Goal: Task Accomplishment & Management: Manage account settings

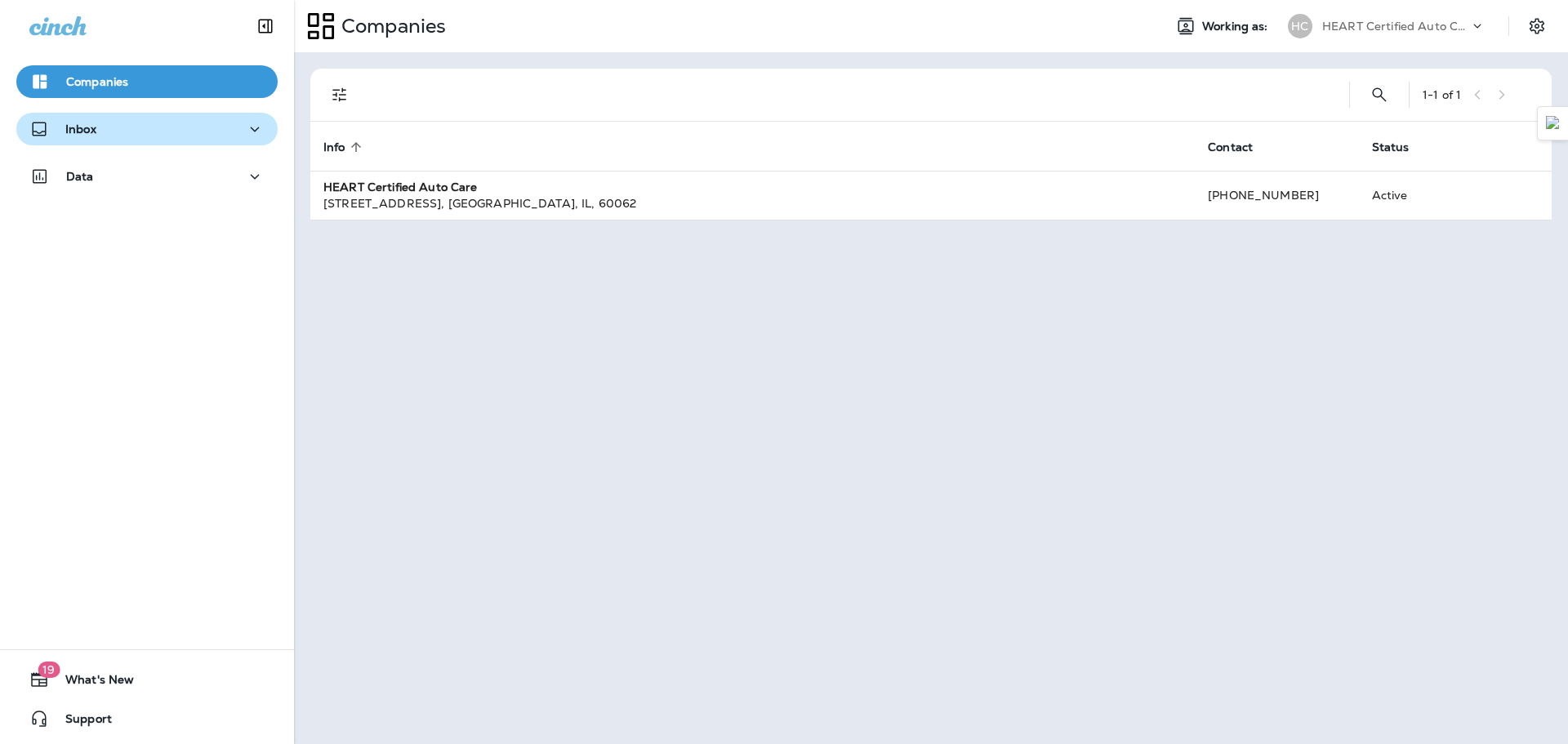
click at [78, 133] on p "Inbox" at bounding box center [81, 128] width 31 height 13
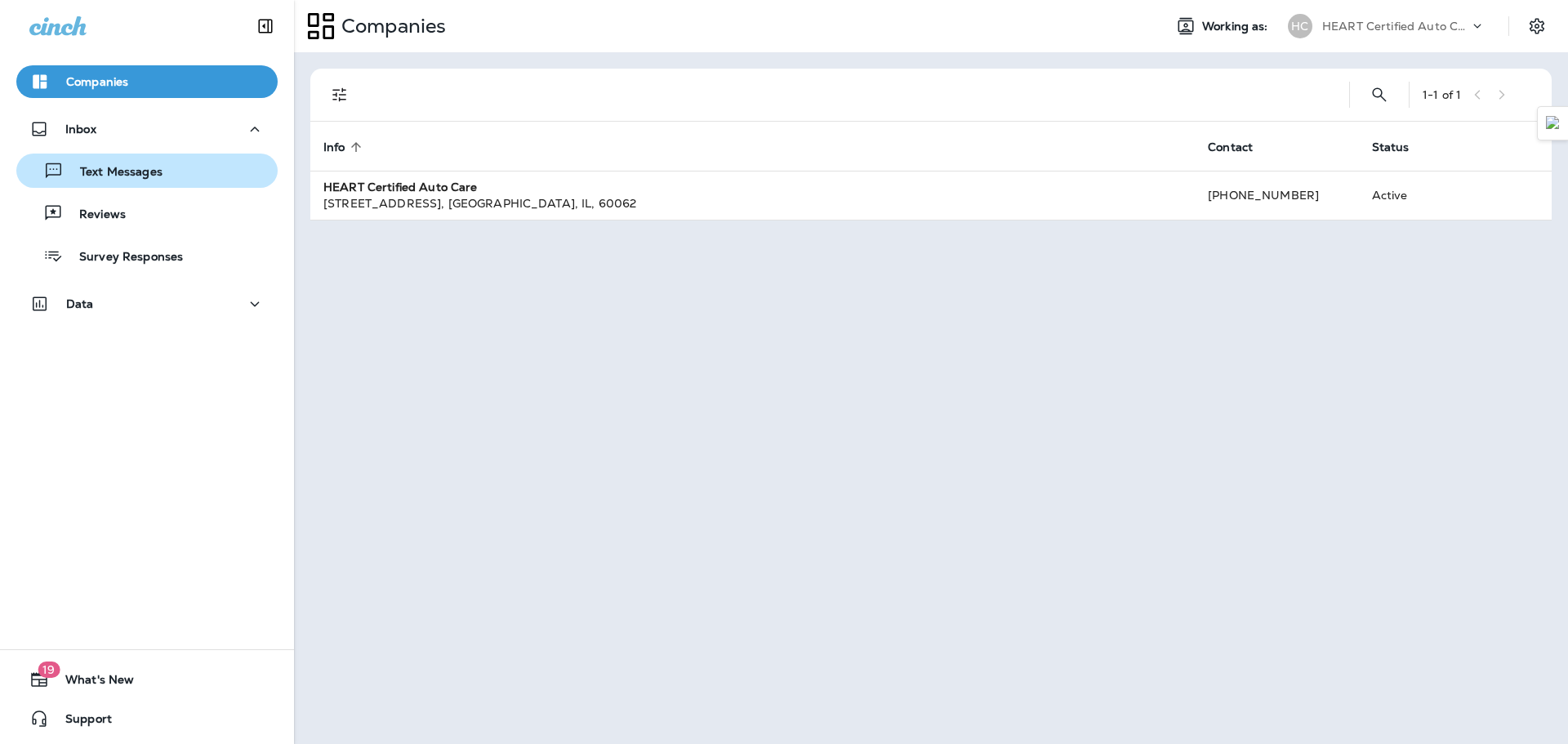
click at [148, 179] on p "Text Messages" at bounding box center [112, 173] width 99 height 16
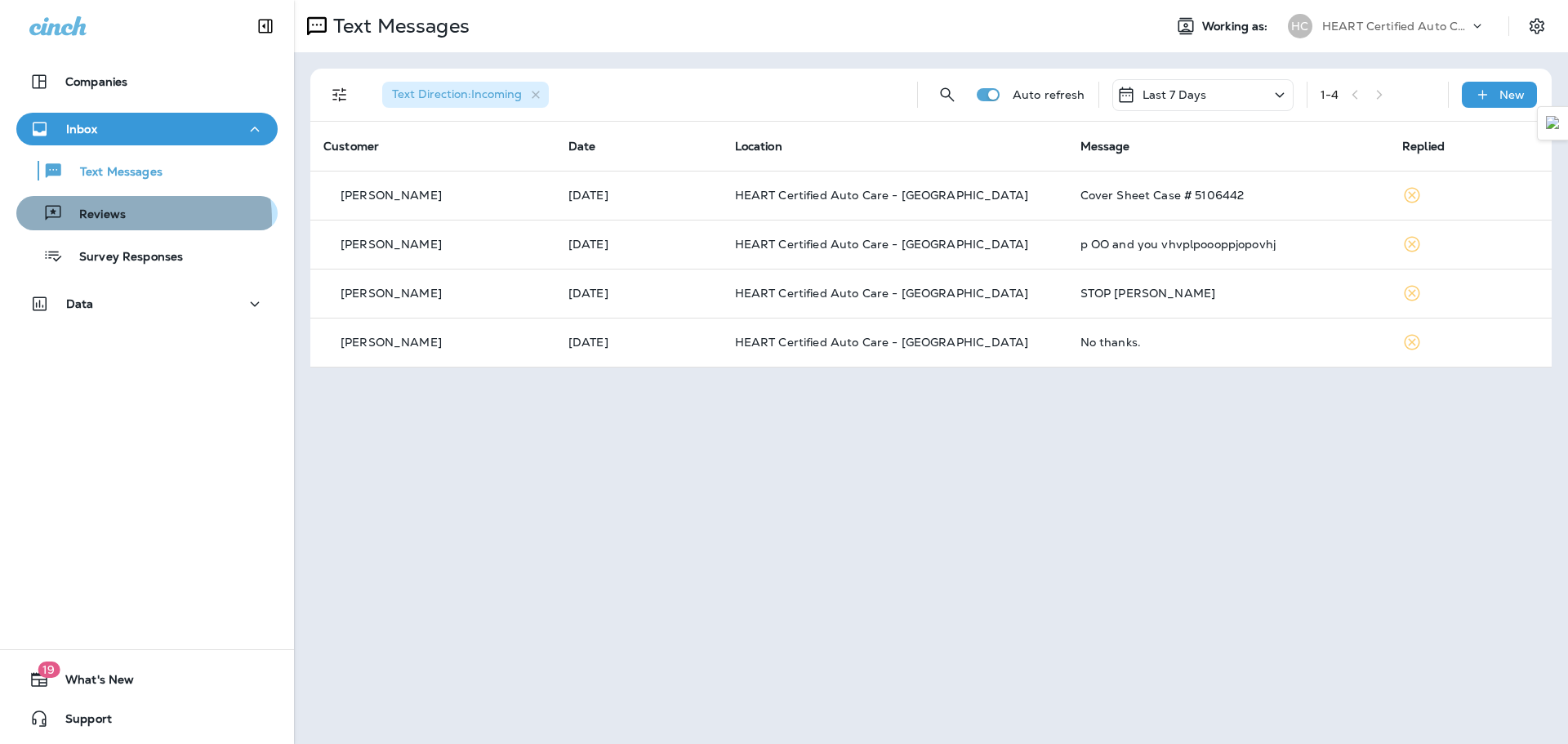
click at [109, 221] on p "Reviews" at bounding box center [94, 215] width 63 height 16
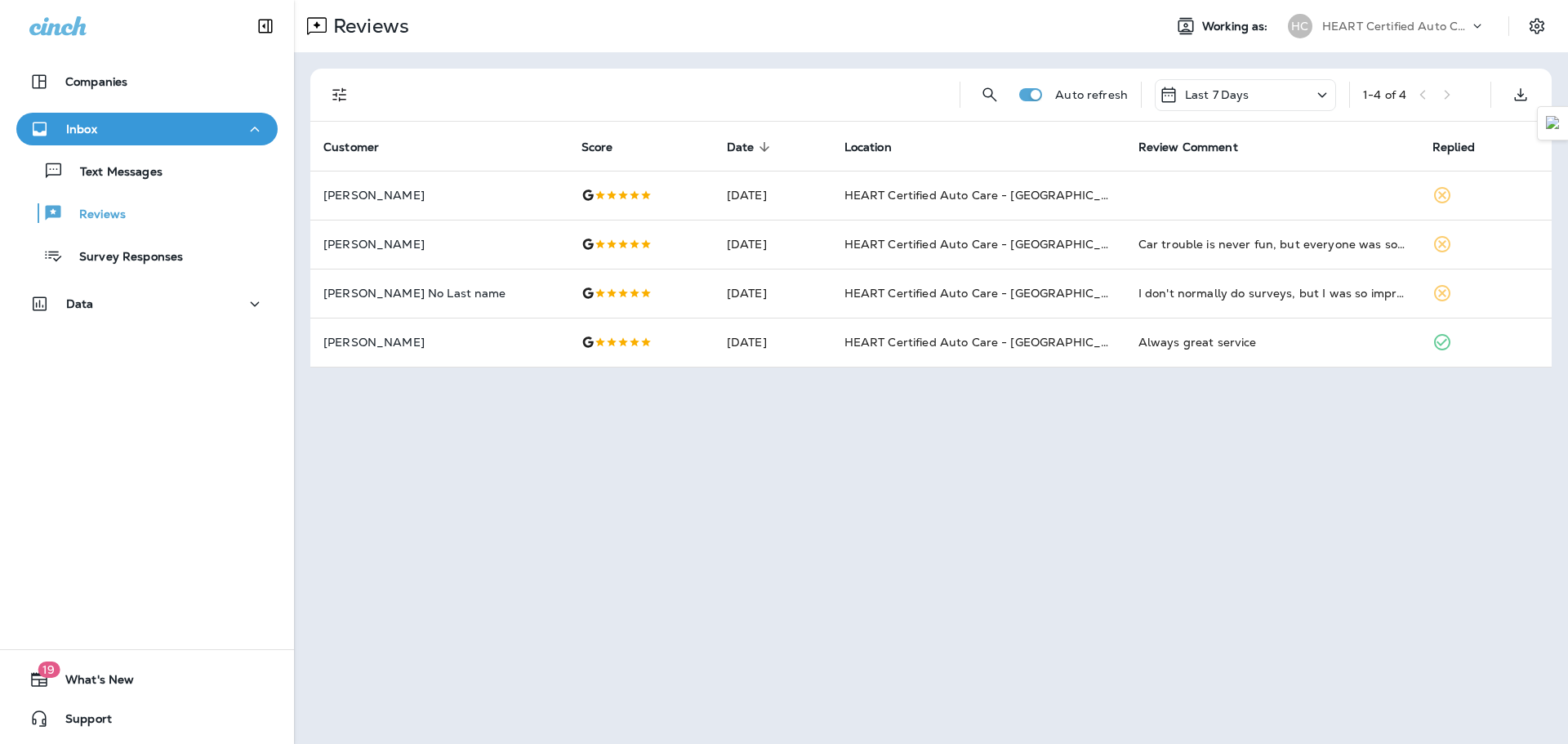
click at [107, 126] on div "Inbox" at bounding box center [147, 129] width 236 height 21
click at [167, 138] on div "Inbox" at bounding box center [147, 129] width 236 height 21
click at [156, 221] on div "Reviews" at bounding box center [147, 213] width 248 height 24
click at [115, 221] on p "Reviews" at bounding box center [94, 215] width 63 height 16
click at [115, 119] on div "Inbox" at bounding box center [147, 129] width 236 height 21
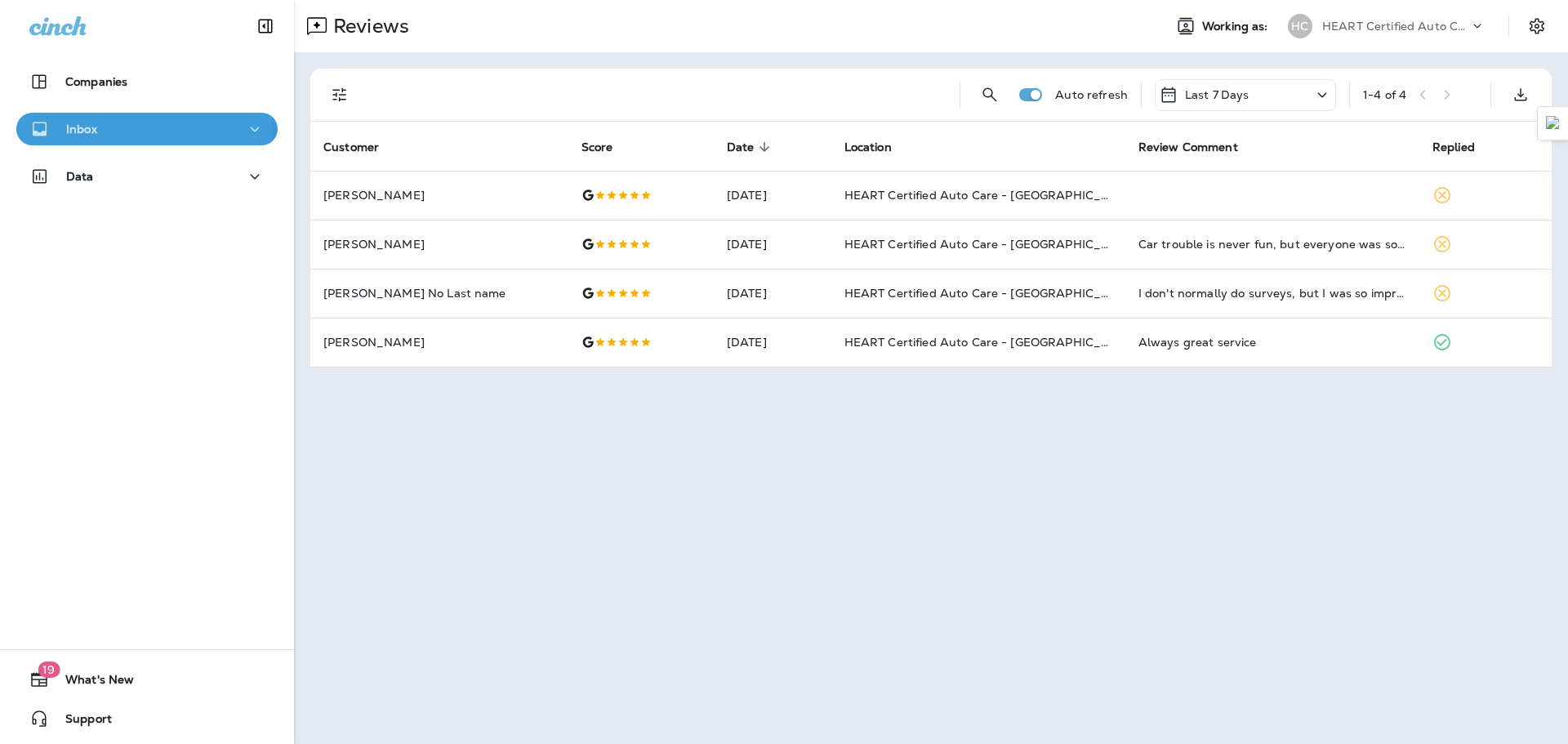
click at [126, 136] on div "Inbox" at bounding box center [147, 129] width 236 height 21
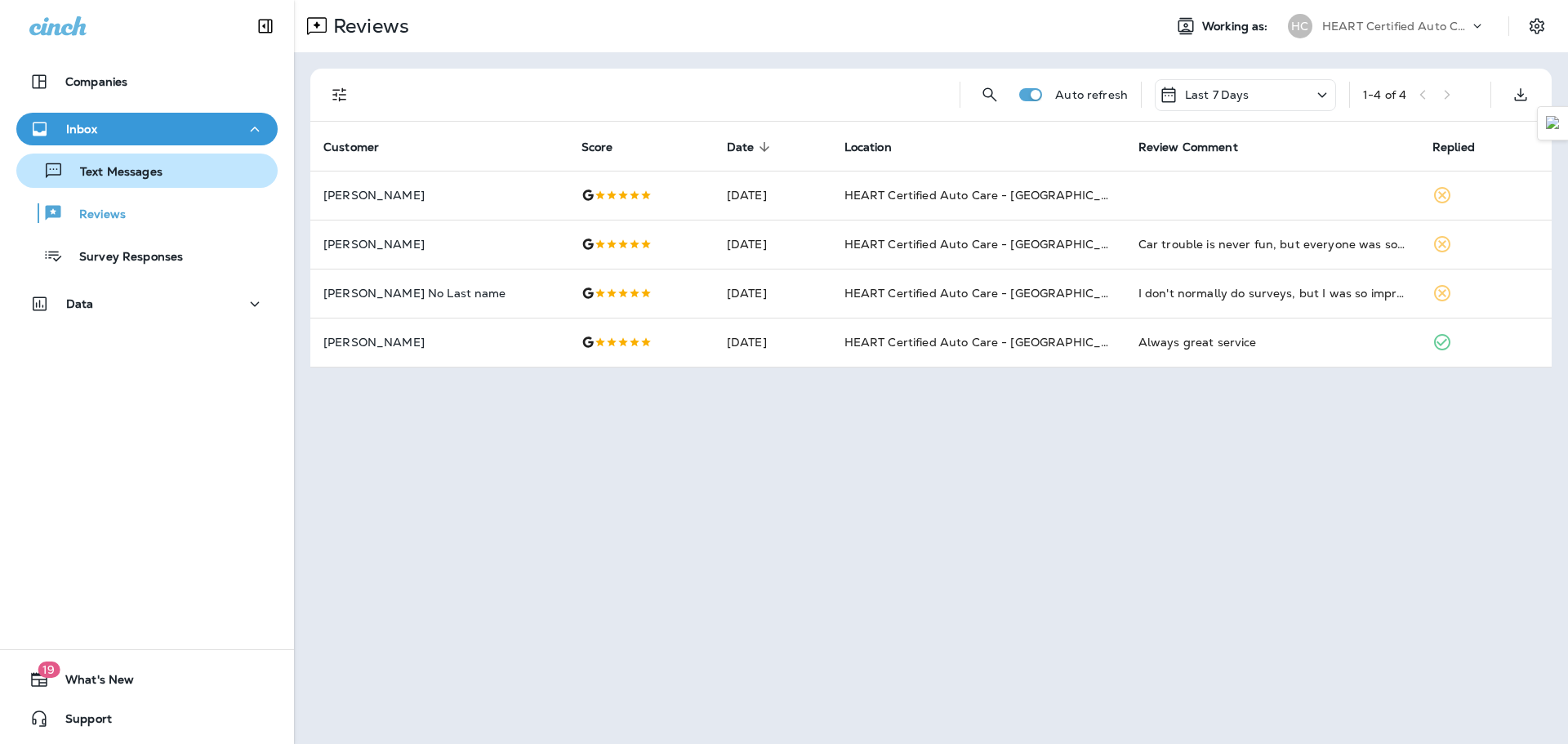
click at [138, 176] on p "Text Messages" at bounding box center [112, 173] width 99 height 16
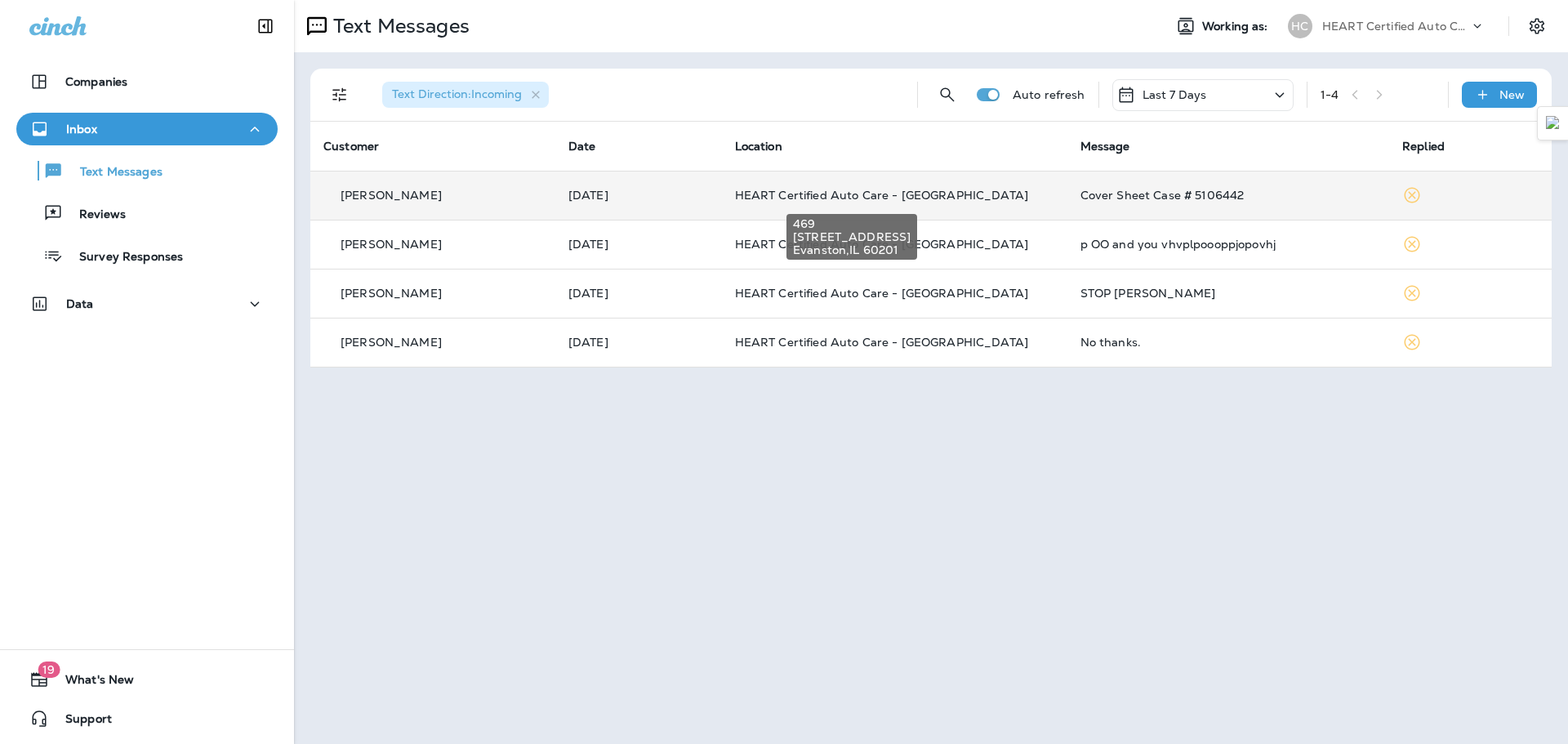
click at [786, 195] on span "HEART Certified Auto Care - [GEOGRAPHIC_DATA]" at bounding box center [882, 195] width 293 height 15
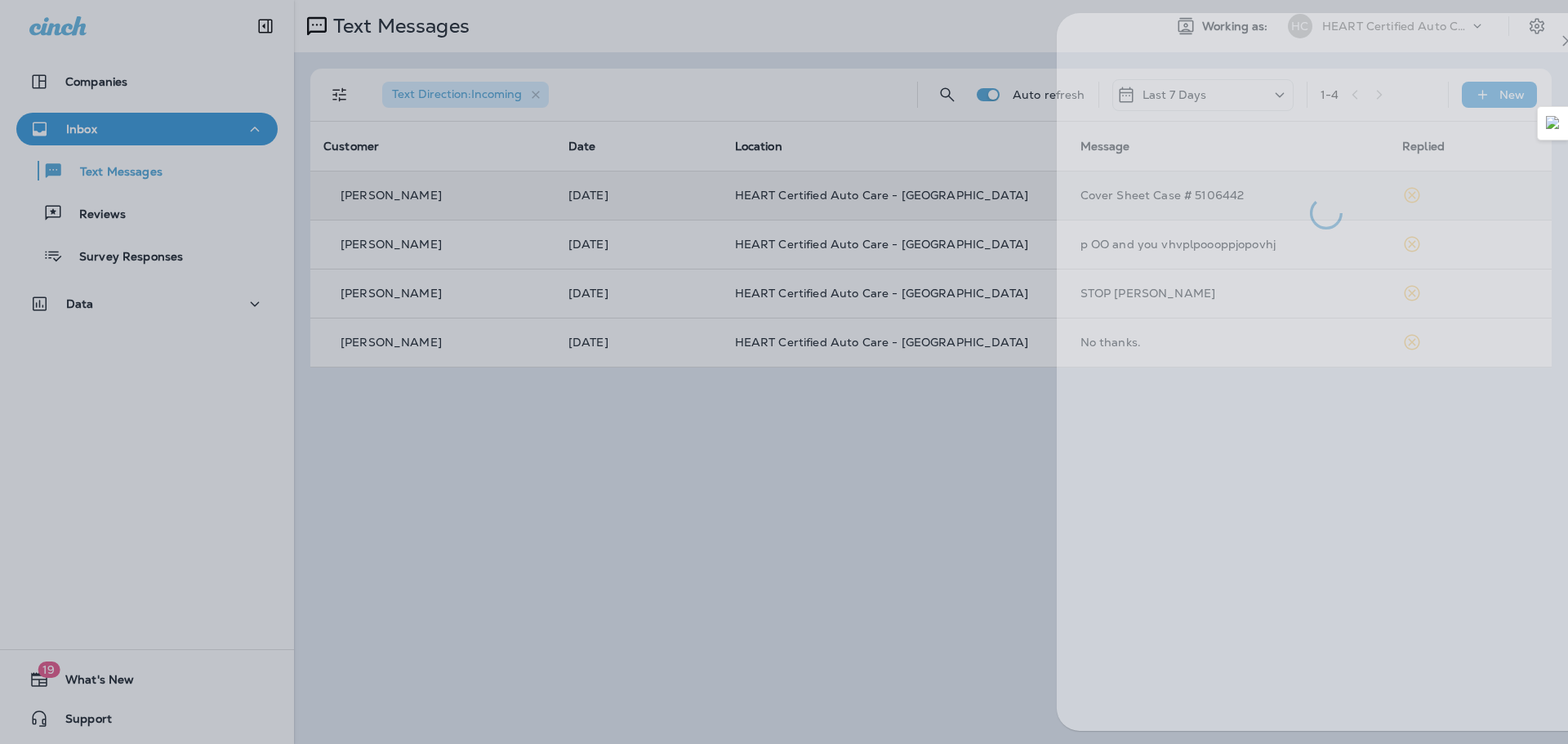
click at [928, 446] on div at bounding box center [833, 372] width 1568 height 744
